Goal: Transaction & Acquisition: Purchase product/service

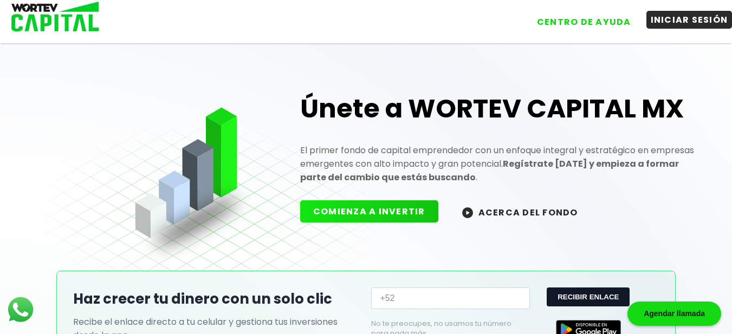
click at [689, 23] on button "INICIAR SESIÓN" at bounding box center [690, 20] width 86 height 18
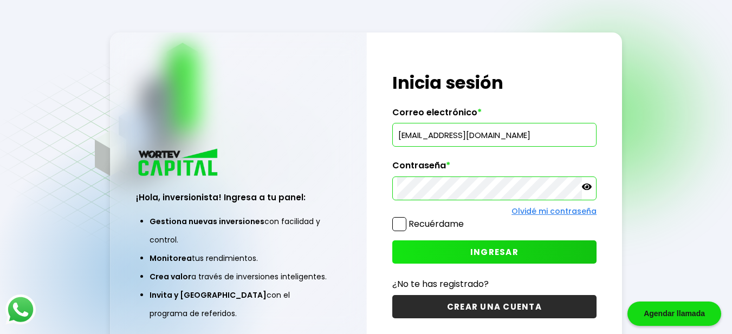
type input "[EMAIL_ADDRESS][DOMAIN_NAME]"
click at [488, 248] on span "INGRESAR" at bounding box center [494, 252] width 48 height 11
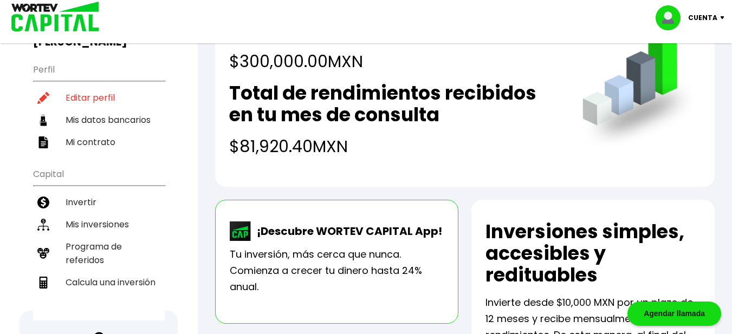
scroll to position [108, 0]
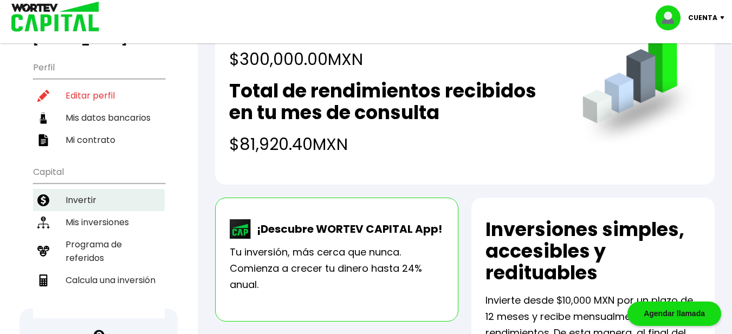
click at [86, 189] on li "Invertir" at bounding box center [99, 200] width 132 height 22
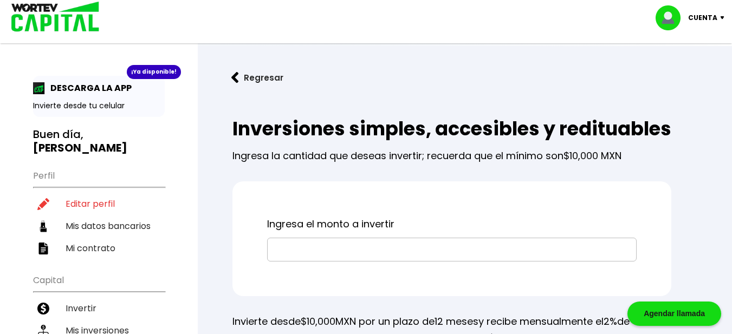
click at [308, 261] on input "text" at bounding box center [452, 249] width 360 height 23
type input "$50,000"
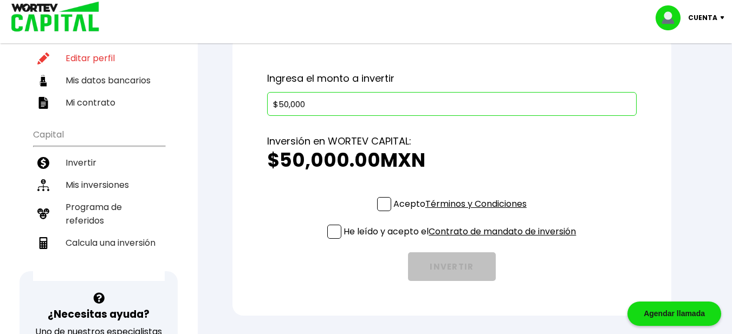
scroll to position [163, 0]
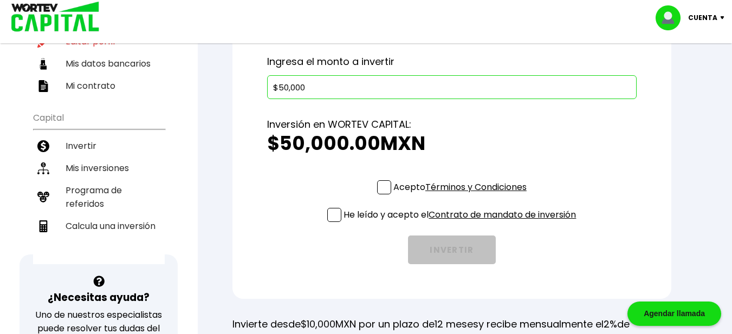
click at [379, 195] on span at bounding box center [384, 187] width 14 height 14
click at [462, 196] on input "Acepto Términos y Condiciones" at bounding box center [462, 196] width 0 height 0
click at [331, 222] on span at bounding box center [334, 215] width 14 height 14
click at [462, 223] on input "He leído y acepto el Contrato de mandato de inversión" at bounding box center [462, 223] width 0 height 0
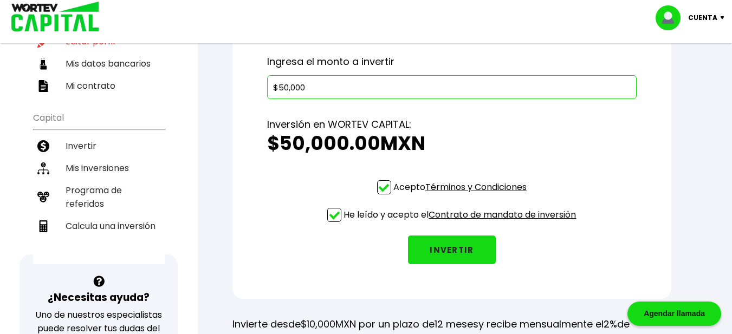
click at [446, 264] on button "INVERTIR" at bounding box center [452, 250] width 88 height 29
